Goal: Task Accomplishment & Management: Complete application form

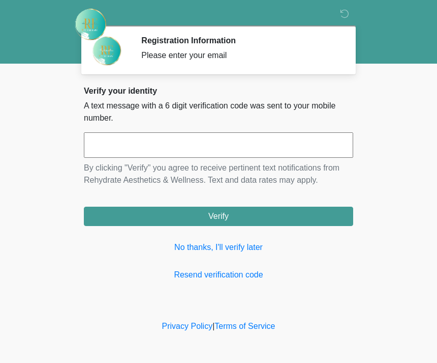
click at [164, 153] on input "text" at bounding box center [219, 144] width 270 height 25
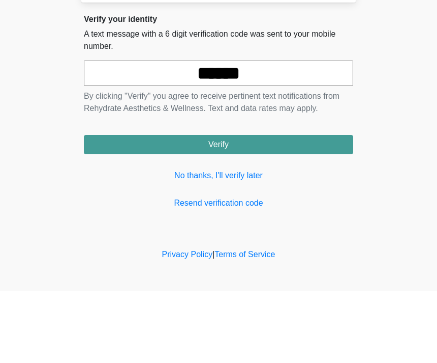
type input "******"
click at [267, 207] on button "Verify" at bounding box center [219, 216] width 270 height 19
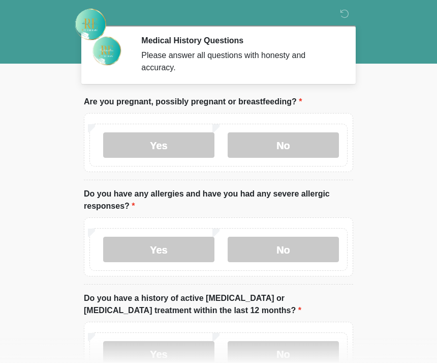
click at [322, 135] on label "No" at bounding box center [283, 144] width 111 height 25
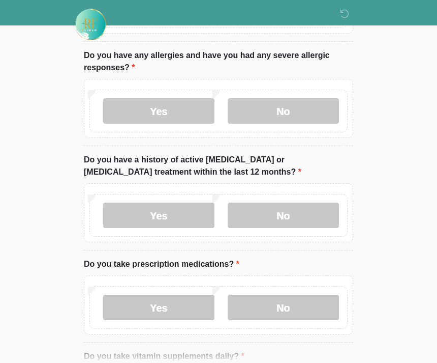
scroll to position [138, 0]
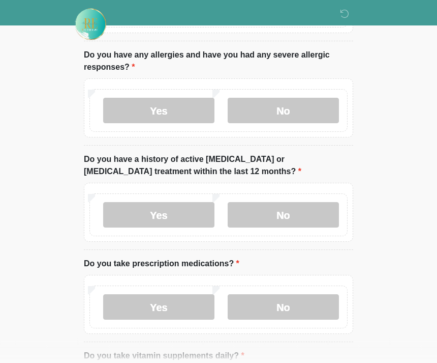
click at [302, 111] on label "No" at bounding box center [283, 110] width 111 height 25
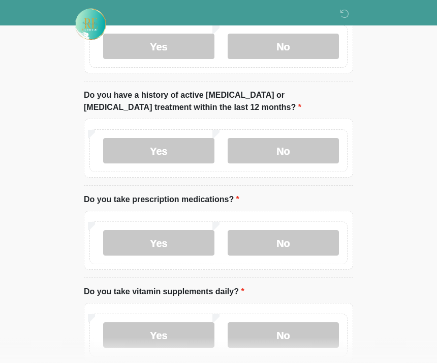
scroll to position [203, 0]
click at [303, 153] on label "No" at bounding box center [283, 150] width 111 height 25
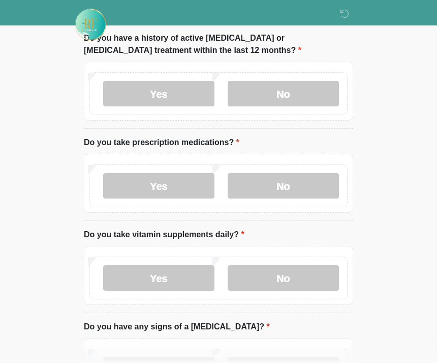
scroll to position [261, 0]
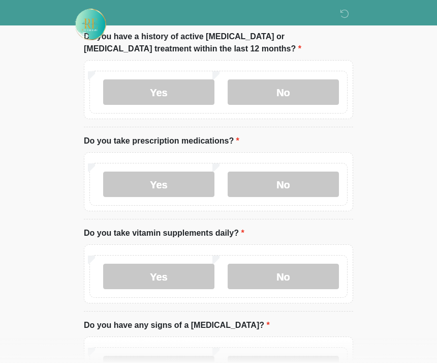
click at [185, 187] on label "Yes" at bounding box center [158, 183] width 111 height 25
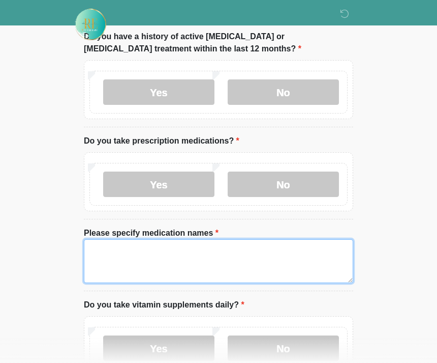
click at [189, 252] on textarea "Please specify medication names" at bounding box center [219, 261] width 270 height 44
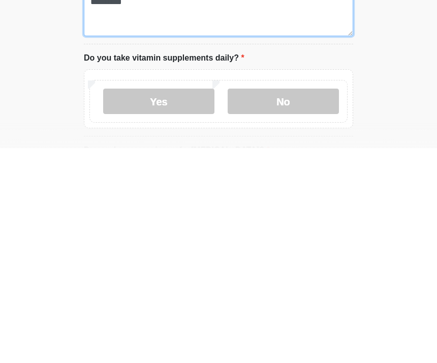
scroll to position [294, 0]
type textarea "**********"
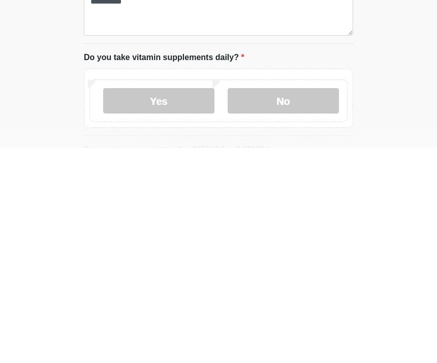
click at [185, 303] on label "Yes" at bounding box center [158, 315] width 111 height 25
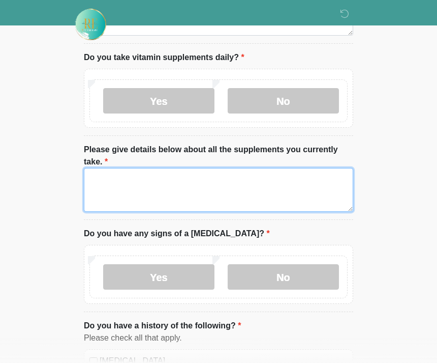
click at [177, 185] on textarea "Please give details below about all the supplements you currently take." at bounding box center [219, 190] width 270 height 44
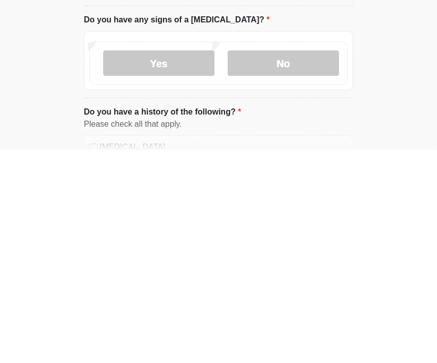
type textarea "**********"
click at [301, 264] on label "No" at bounding box center [283, 276] width 111 height 25
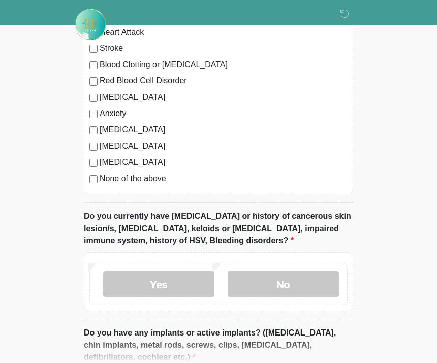
scroll to position [892, 0]
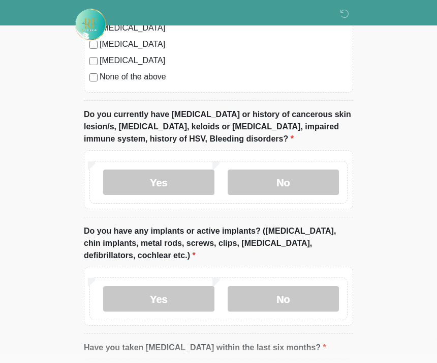
click at [297, 184] on label "No" at bounding box center [283, 181] width 111 height 25
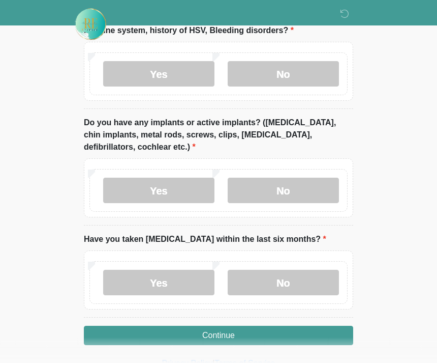
scroll to position [1081, 0]
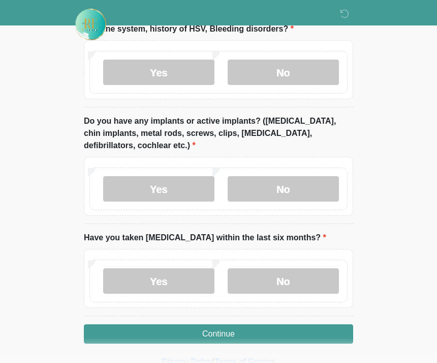
click at [301, 189] on label "No" at bounding box center [283, 188] width 111 height 25
click at [306, 288] on label "No" at bounding box center [283, 280] width 111 height 25
click at [258, 335] on button "Continue" at bounding box center [219, 333] width 270 height 19
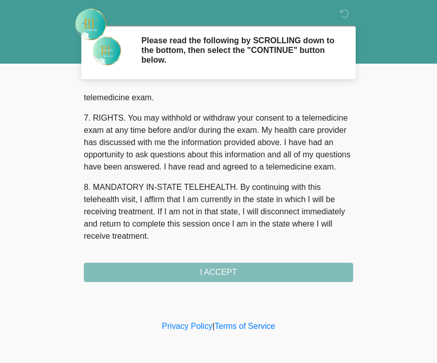
scroll to position [443, 0]
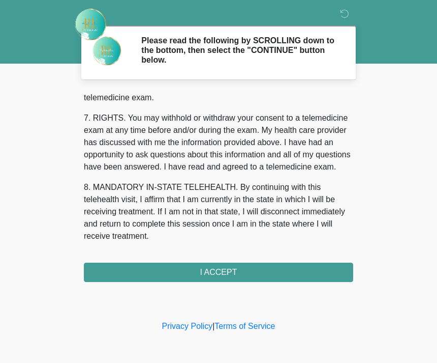
click at [241, 265] on button "I ACCEPT" at bounding box center [219, 271] width 270 height 19
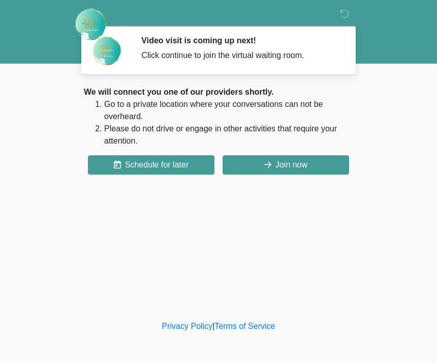
click at [304, 168] on button "Join now" at bounding box center [286, 164] width 127 height 19
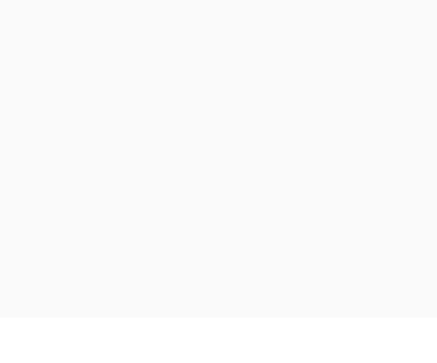
scroll to position [3, 0]
